Goal: Transaction & Acquisition: Purchase product/service

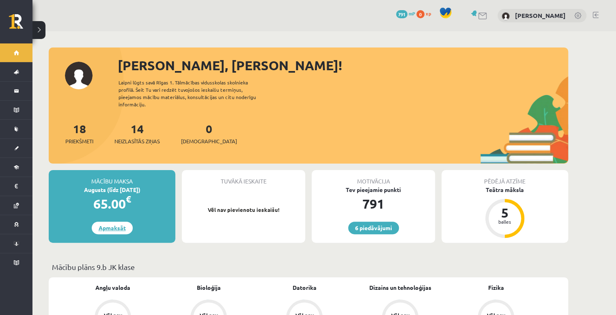
click at [113, 221] on link "Apmaksāt" at bounding box center [112, 227] width 41 height 13
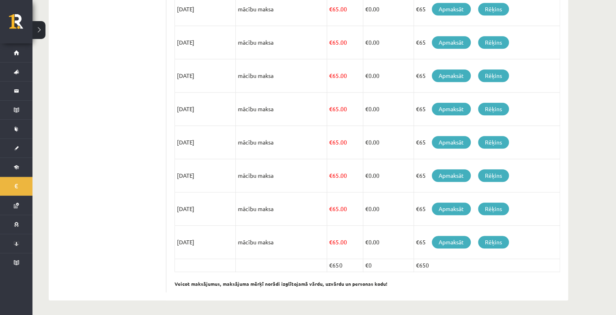
scroll to position [140, 0]
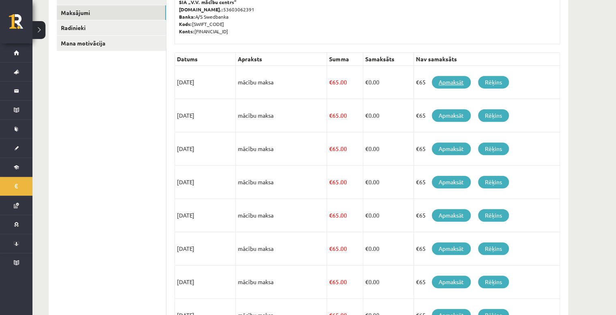
click at [450, 82] on link "Apmaksāt" at bounding box center [451, 82] width 39 height 13
click at [455, 82] on link "Apmaksāt" at bounding box center [451, 82] width 39 height 13
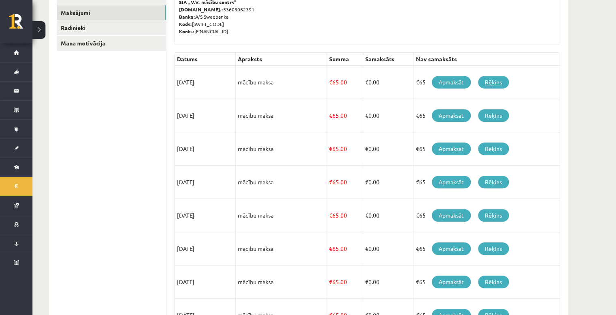
click at [492, 80] on link "Rēķins" at bounding box center [493, 82] width 31 height 13
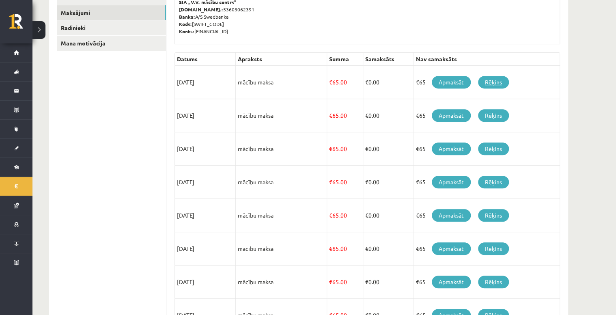
click at [492, 80] on link "Rēķins" at bounding box center [493, 82] width 31 height 13
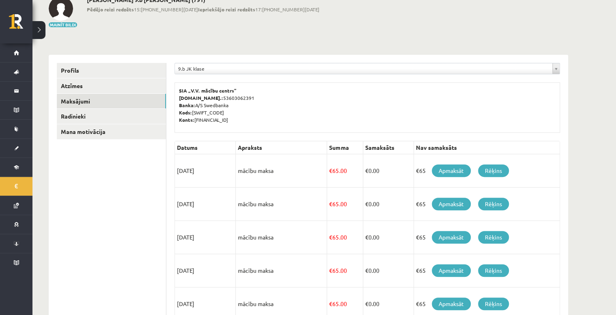
scroll to position [52, 0]
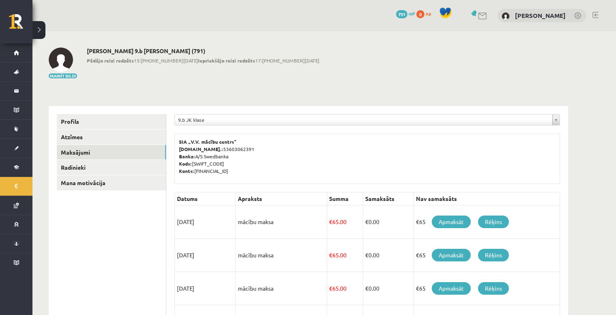
scroll to position [52, 0]
